Goal: Navigation & Orientation: Go to known website

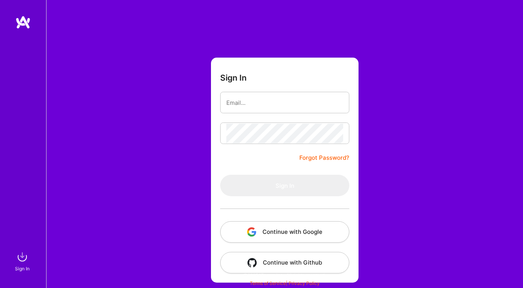
click at [24, 21] on img at bounding box center [22, 22] width 15 height 14
click at [283, 229] on button "Continue with Google" at bounding box center [284, 232] width 129 height 22
